Goal: Transaction & Acquisition: Download file/media

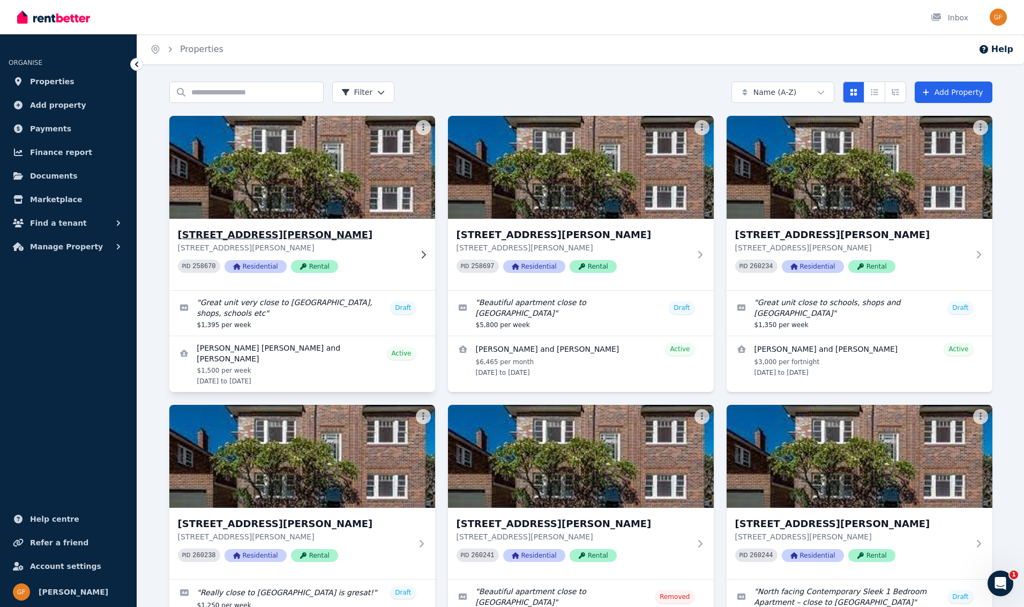
click at [314, 270] on span "Rental" at bounding box center [314, 266] width 47 height 13
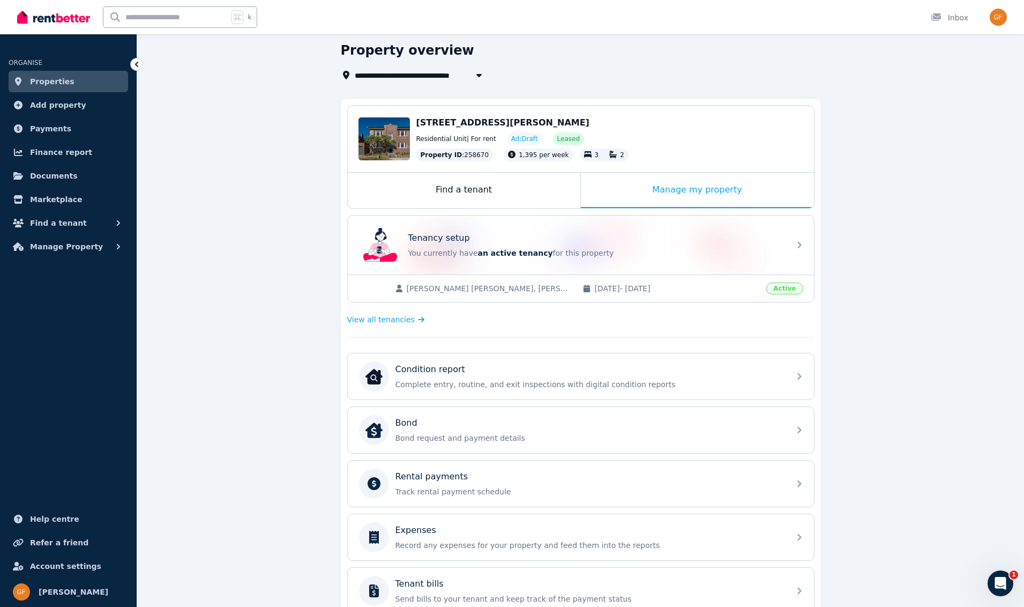
scroll to position [84, 0]
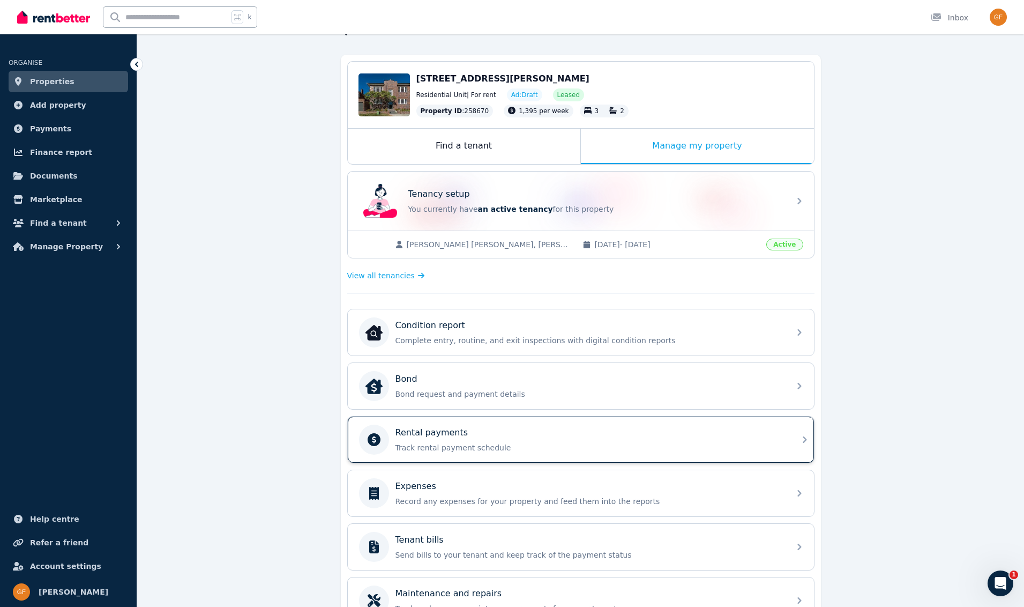
click at [453, 432] on p "Rental payments" at bounding box center [432, 432] width 73 height 13
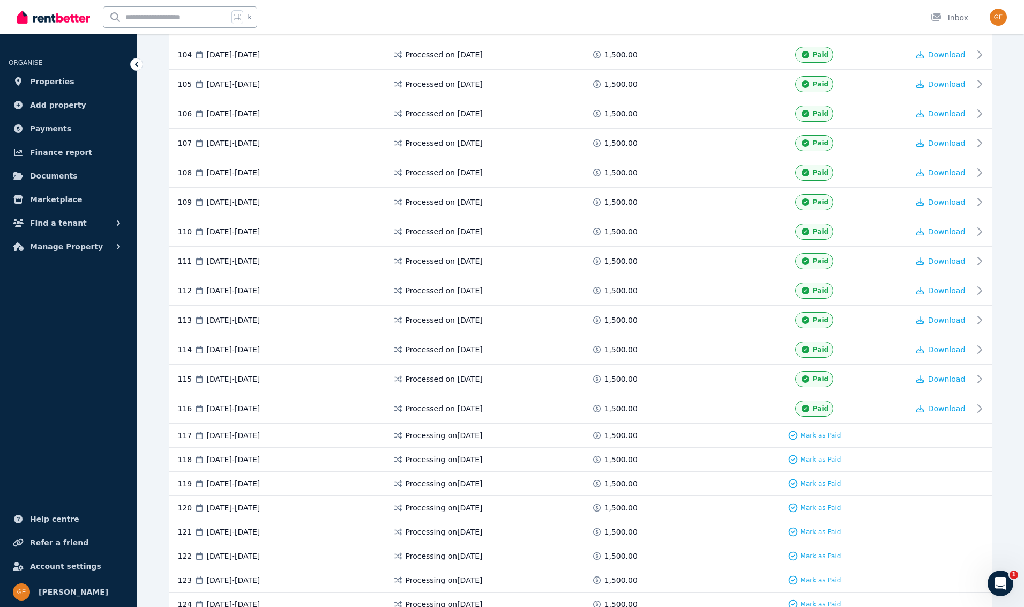
scroll to position [3614, 0]
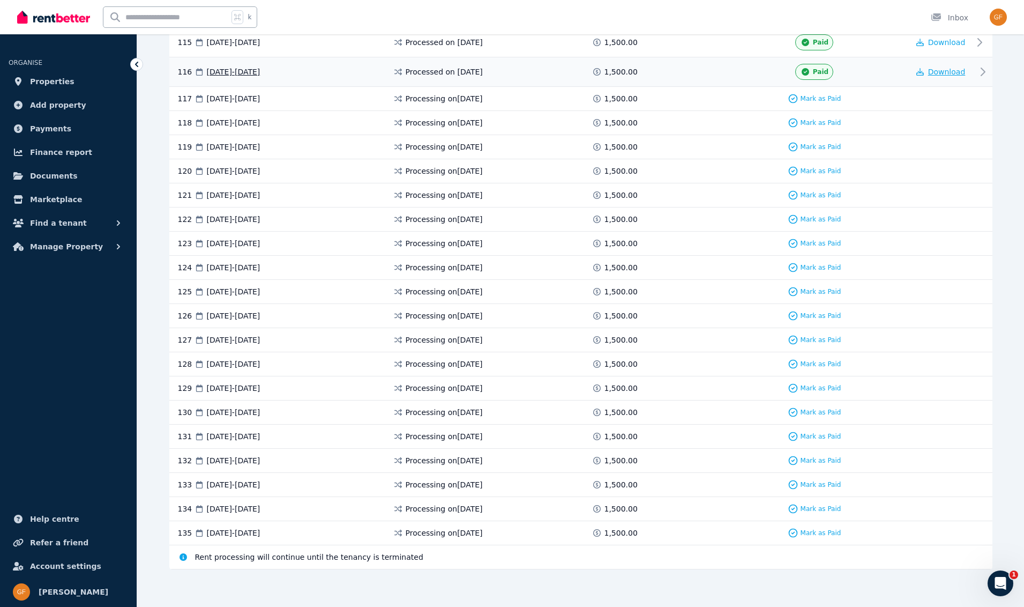
click at [950, 74] on span "Download" at bounding box center [947, 72] width 38 height 9
click at [938, 75] on span "Download" at bounding box center [947, 72] width 38 height 9
click at [50, 77] on span "Properties" at bounding box center [52, 81] width 44 height 13
